Goal: Information Seeking & Learning: Understand process/instructions

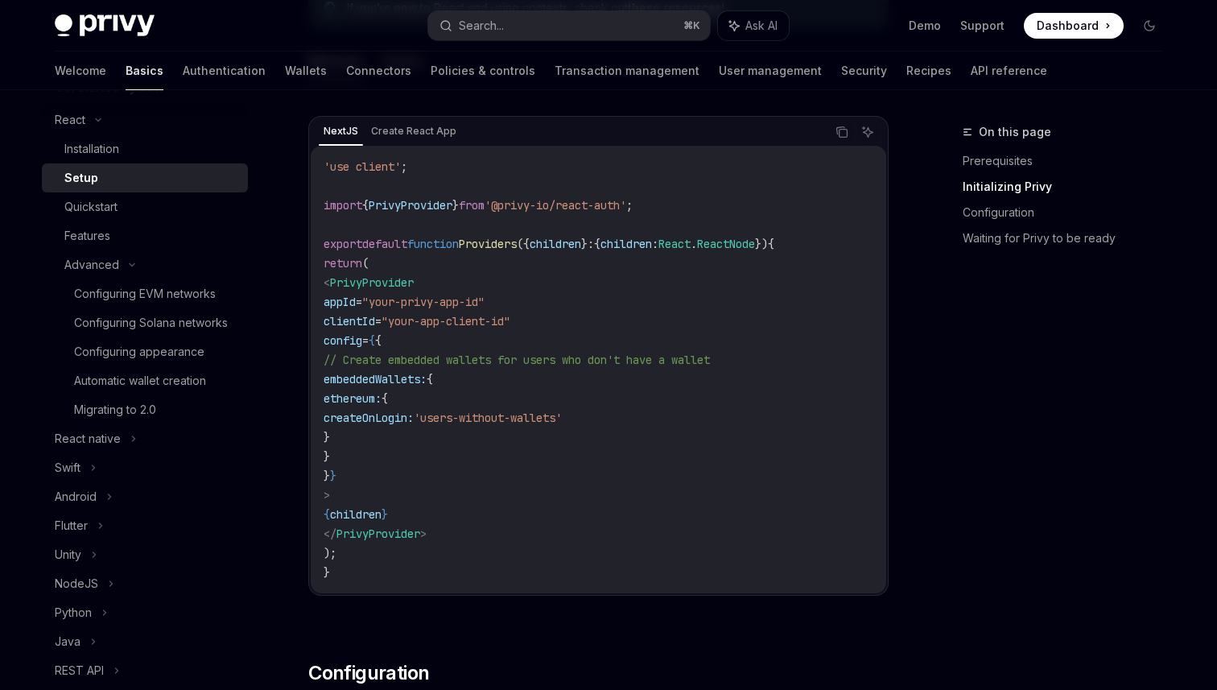
scroll to position [450, 0]
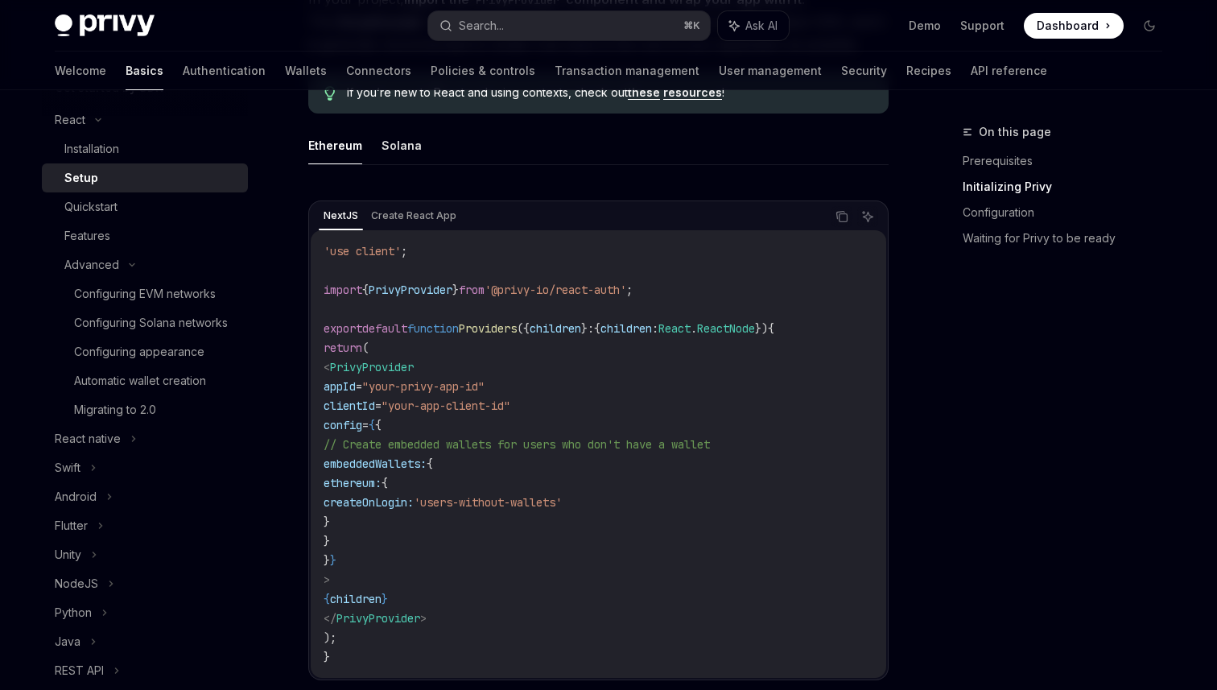
click at [352, 327] on span "export" at bounding box center [343, 328] width 39 height 14
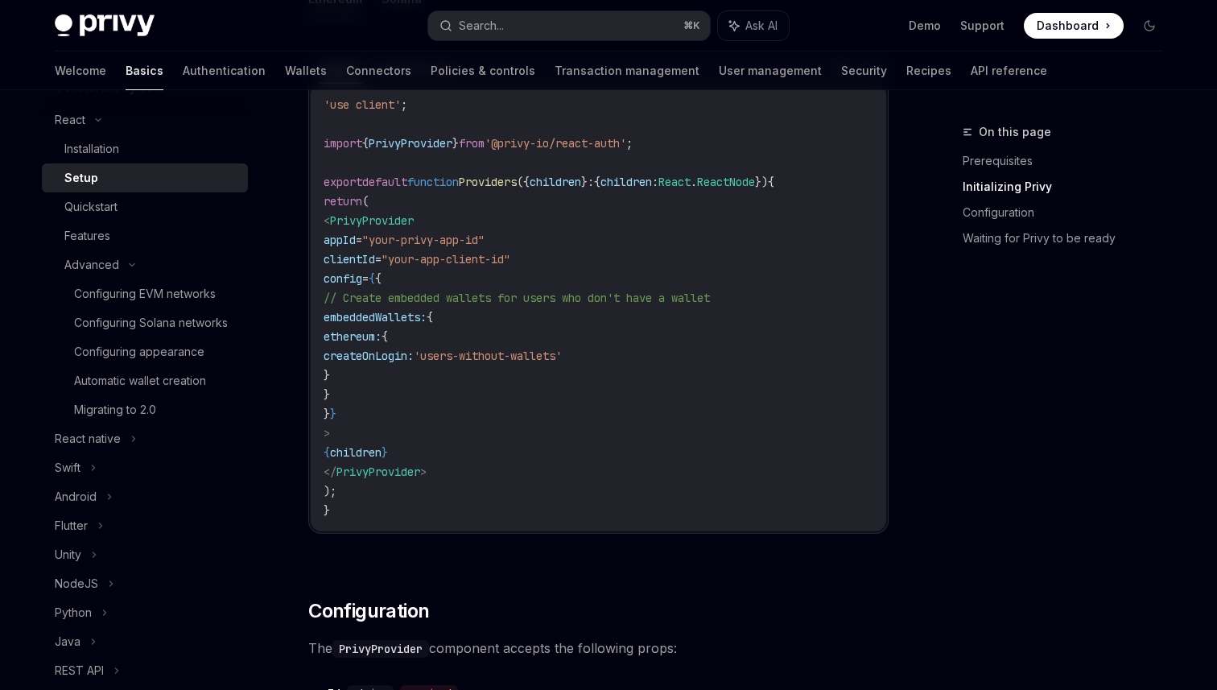
scroll to position [575, 0]
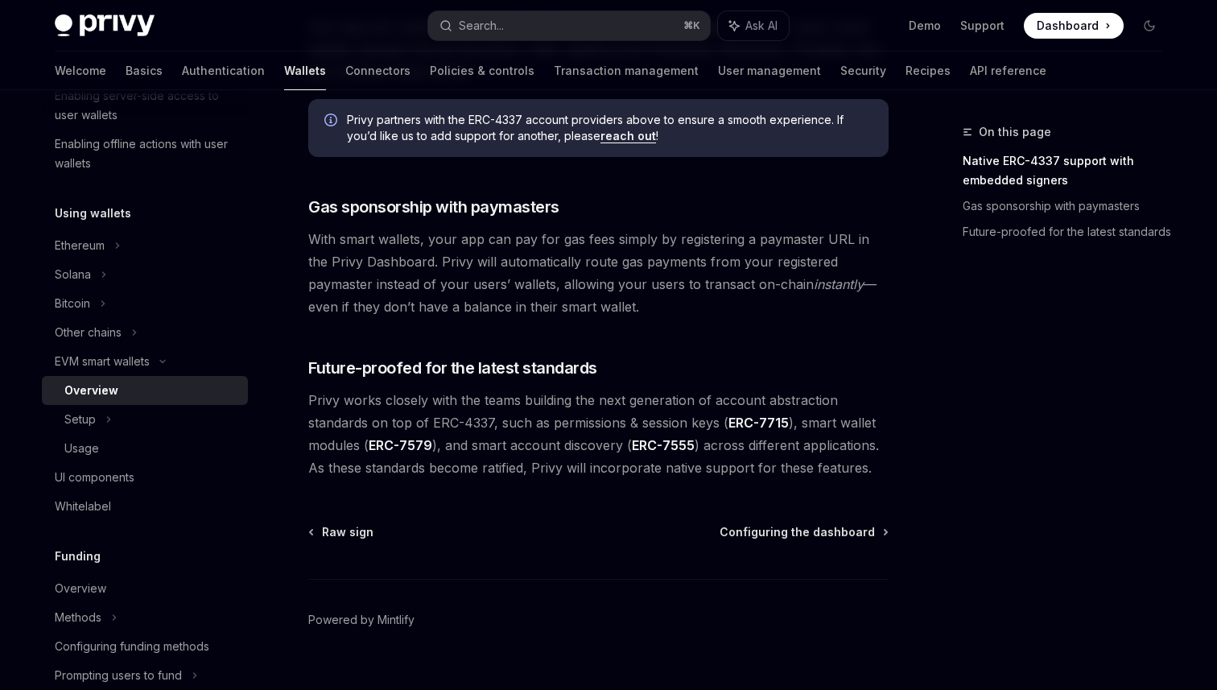
scroll to position [1207, 0]
click at [759, 528] on span "Configuring the dashboard" at bounding box center [796, 534] width 155 height 16
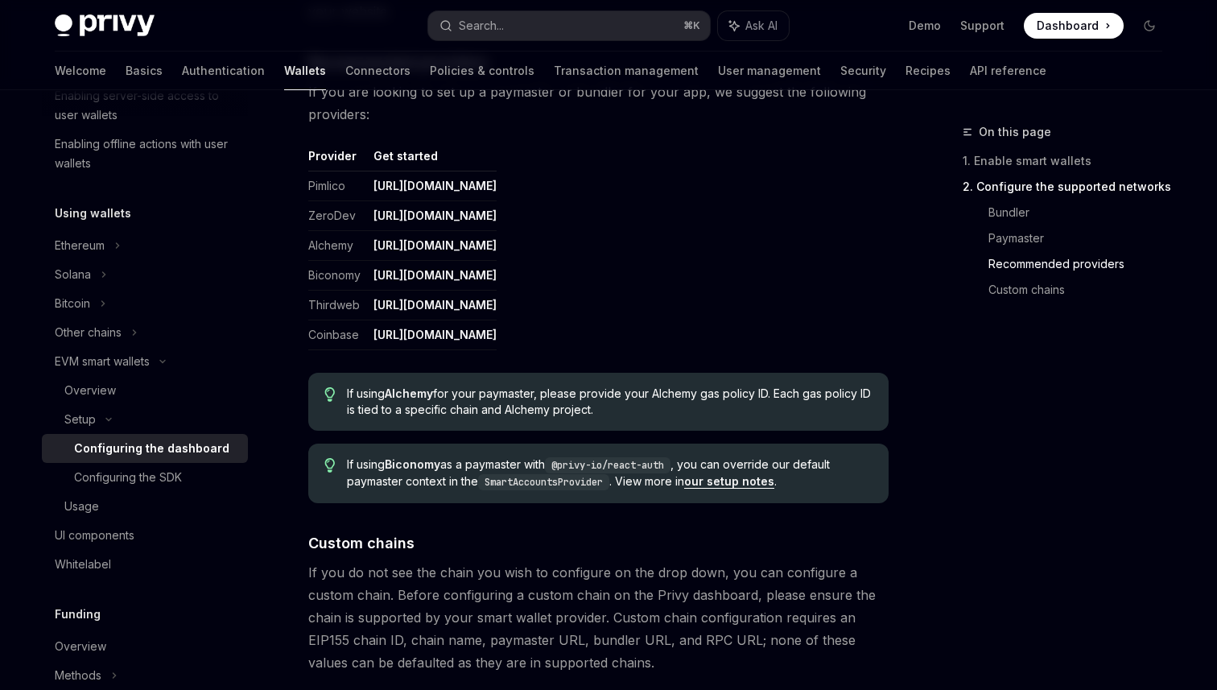
scroll to position [2174, 0]
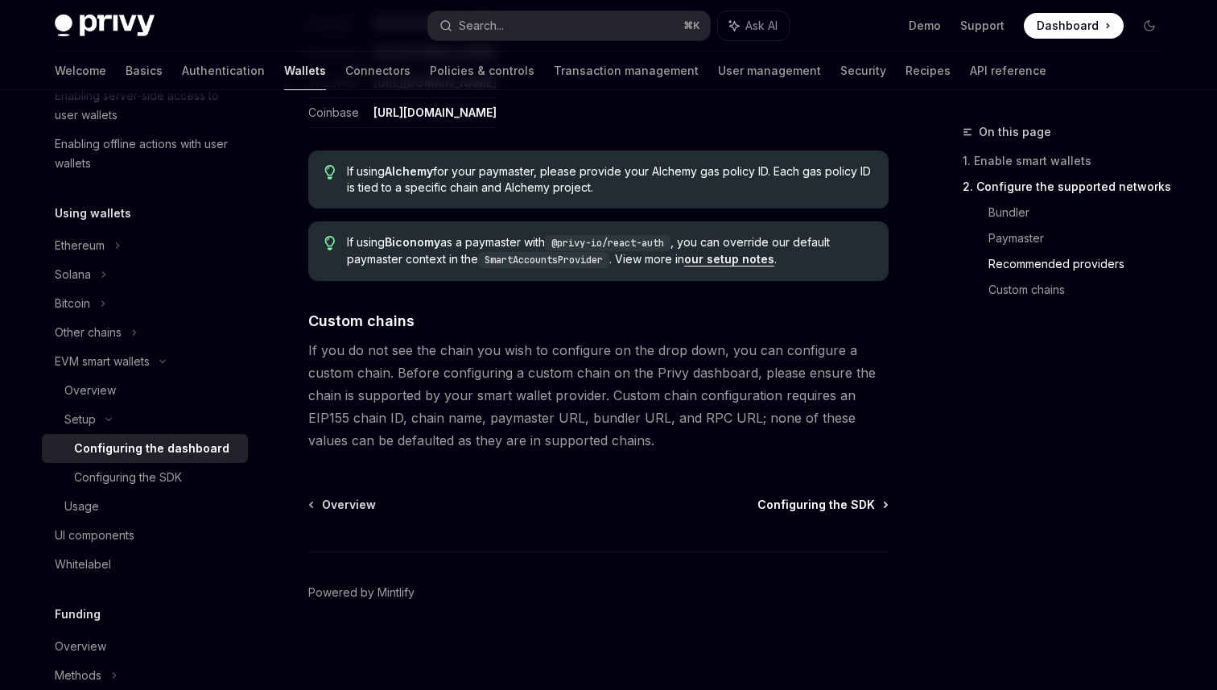
click at [803, 504] on span "Configuring the SDK" at bounding box center [815, 505] width 117 height 16
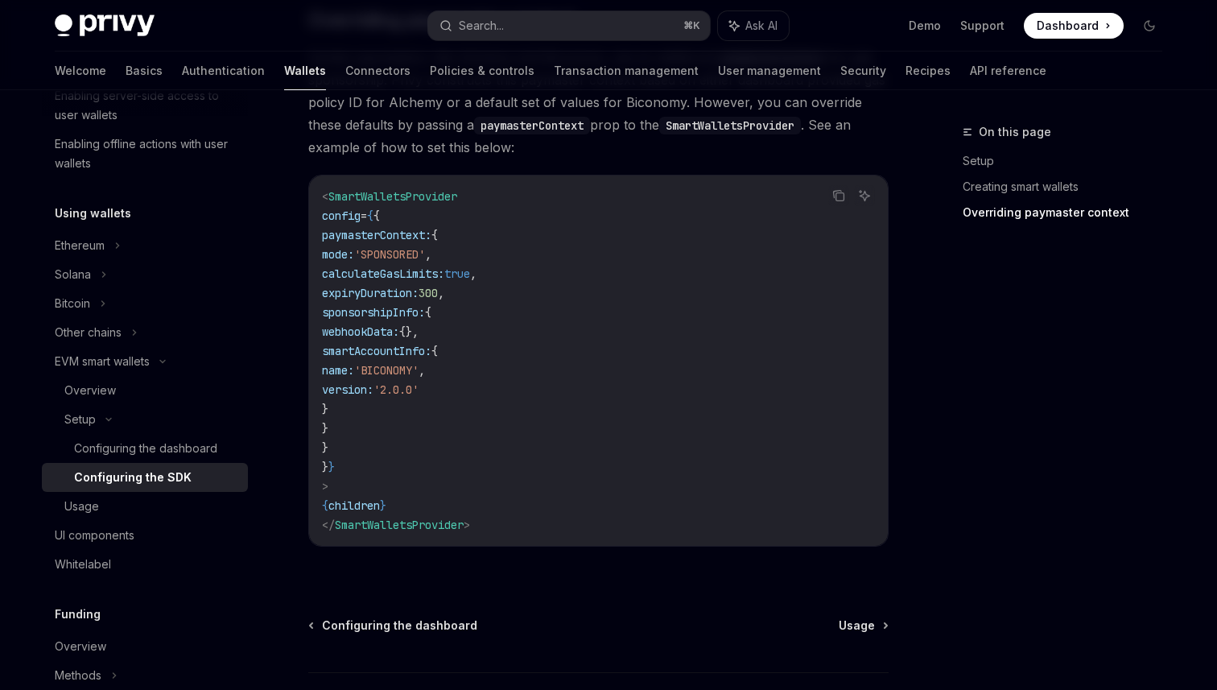
scroll to position [1290, 0]
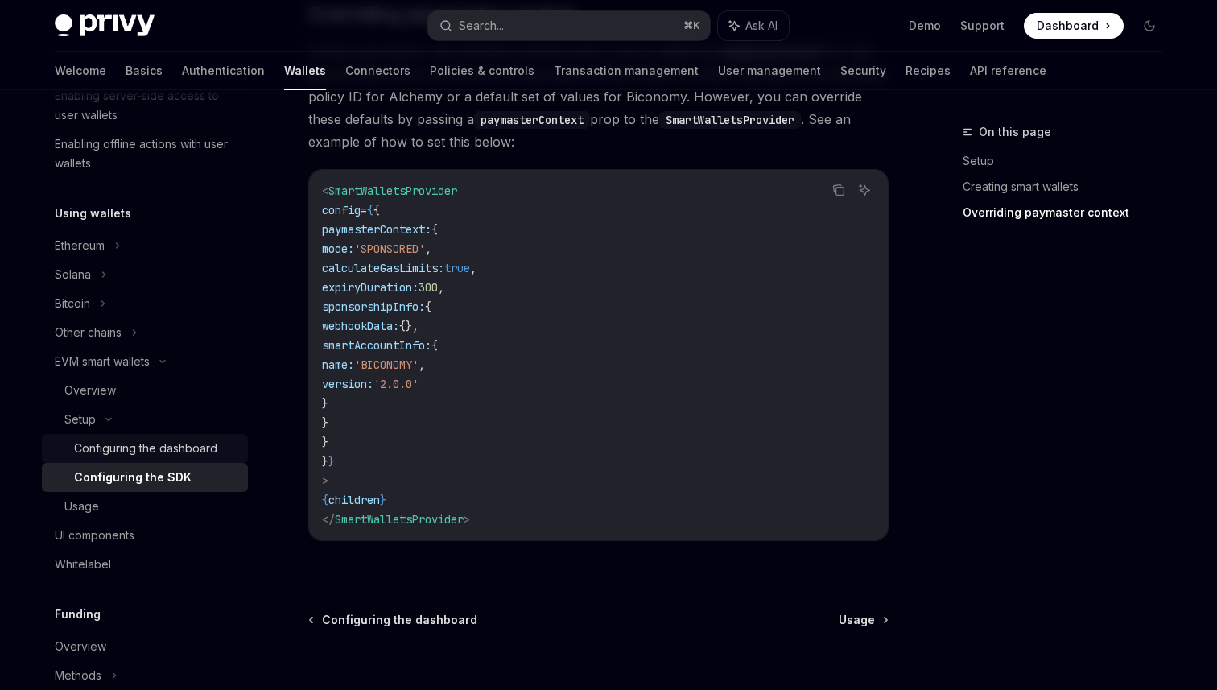
click at [176, 447] on div "Configuring the dashboard" at bounding box center [145, 448] width 143 height 19
type textarea "*"
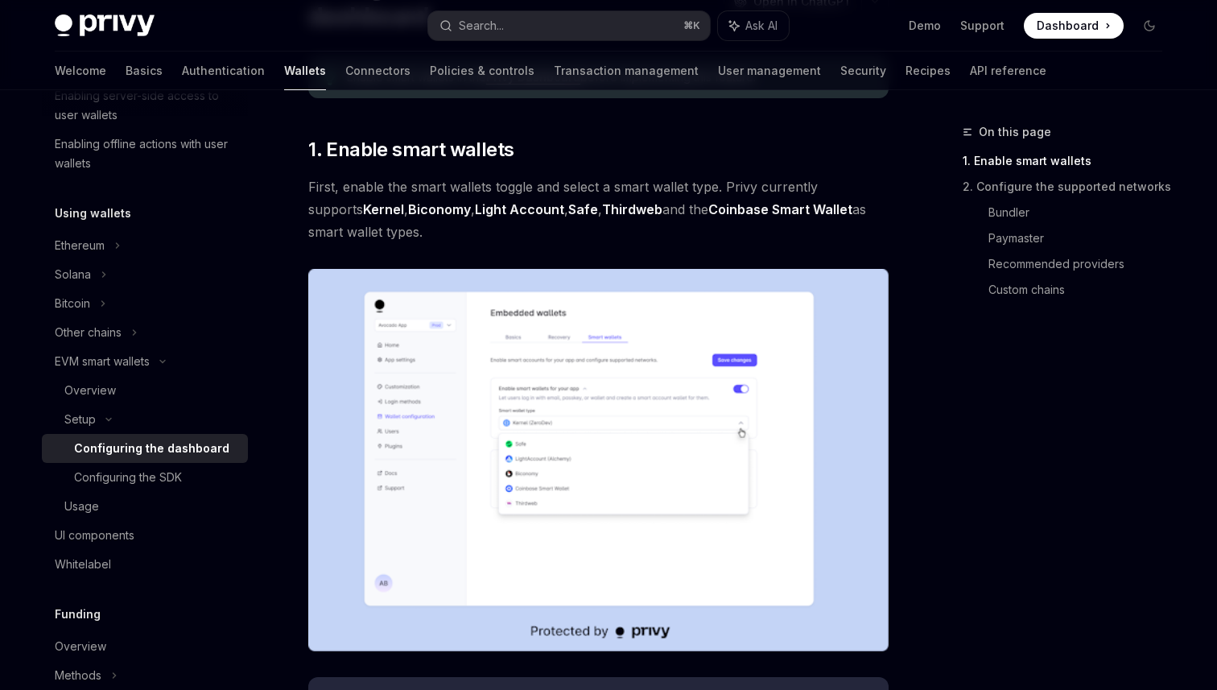
scroll to position [202, 0]
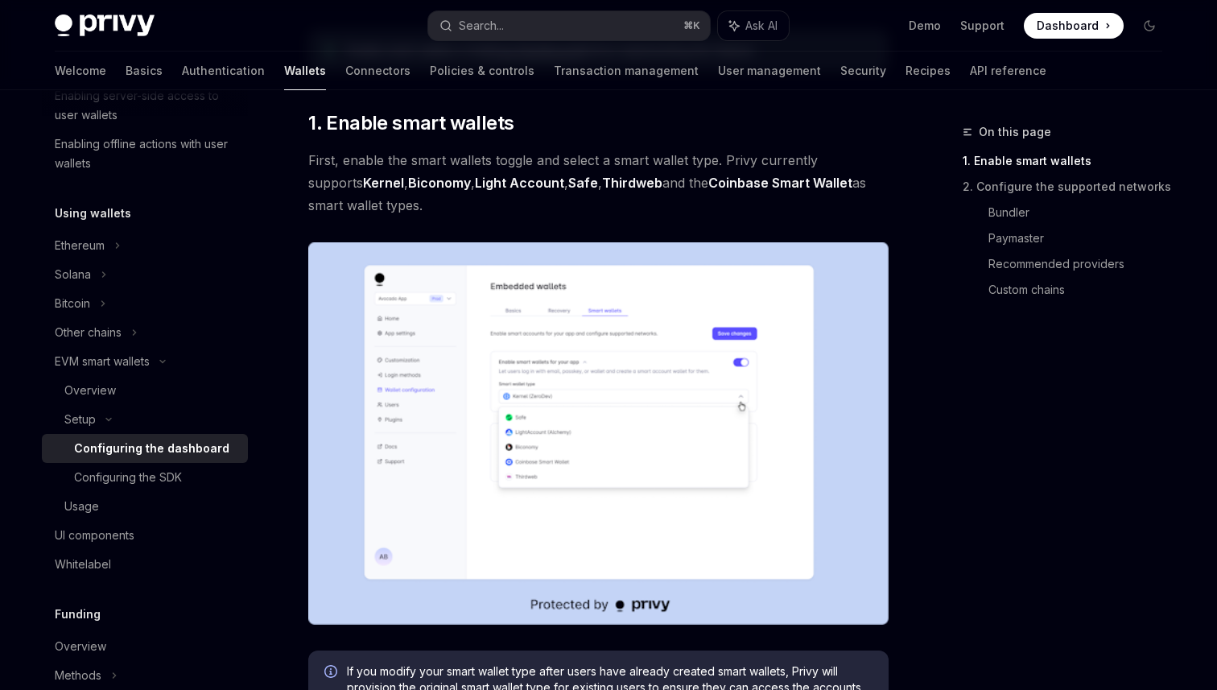
click at [602, 184] on link "Thirdweb" at bounding box center [632, 183] width 60 height 17
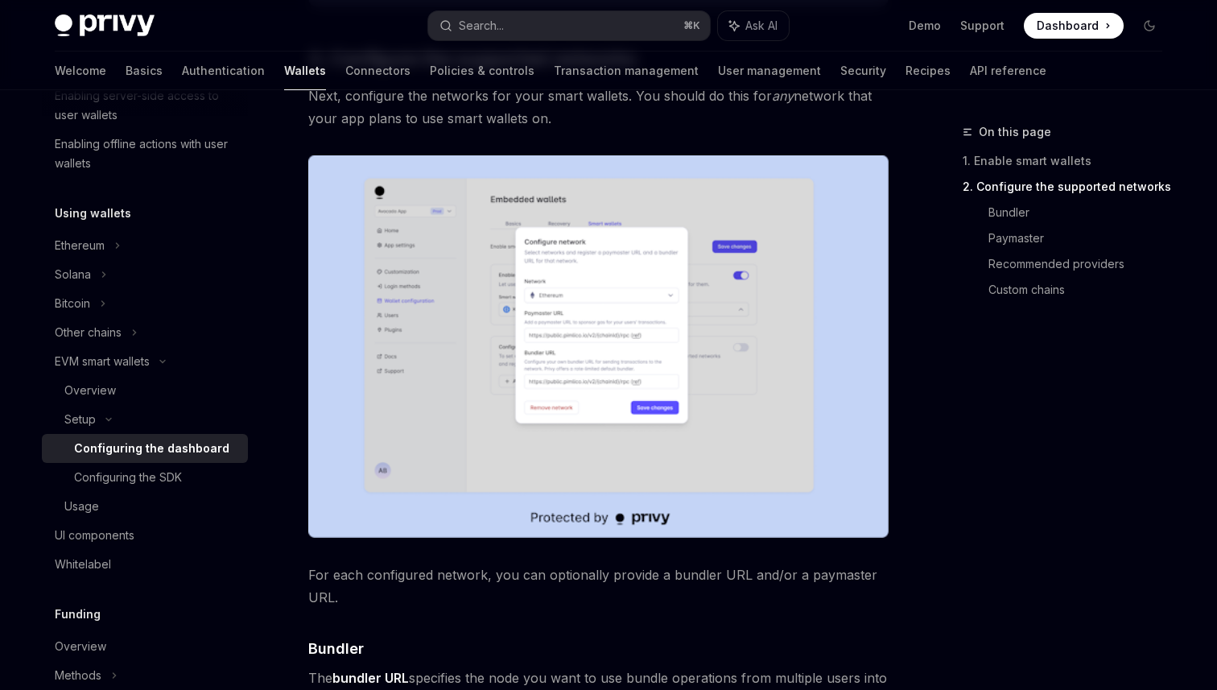
scroll to position [906, 0]
